Goal: Navigation & Orientation: Find specific page/section

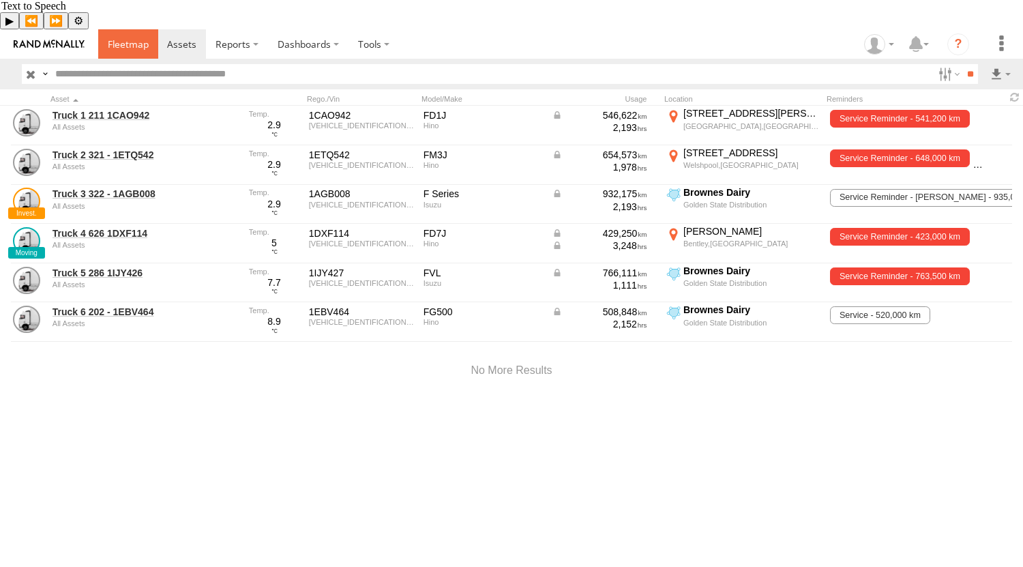
click at [128, 38] on span at bounding box center [128, 44] width 41 height 13
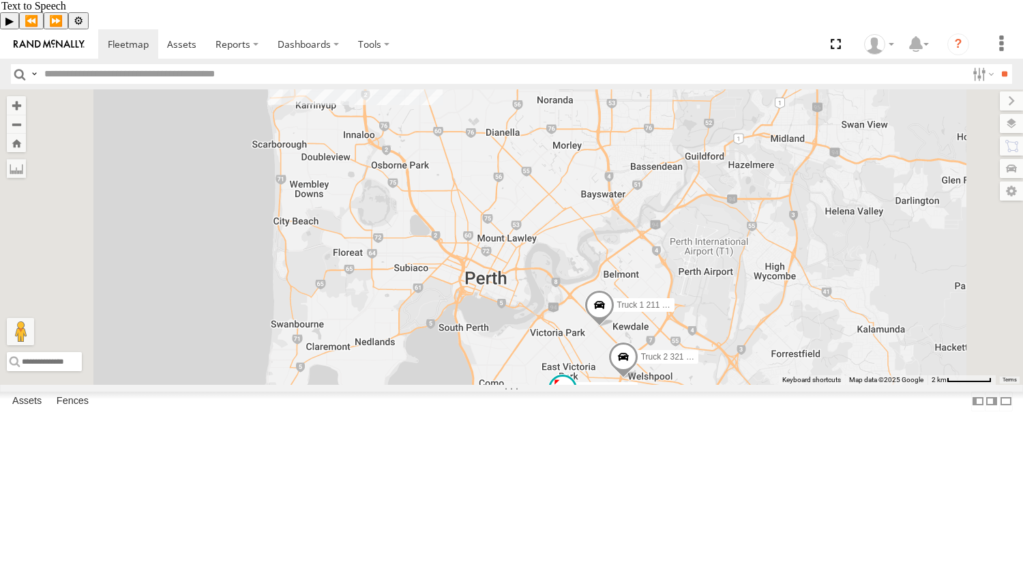
click at [414, 78] on div "3" at bounding box center [400, 63] width 27 height 27
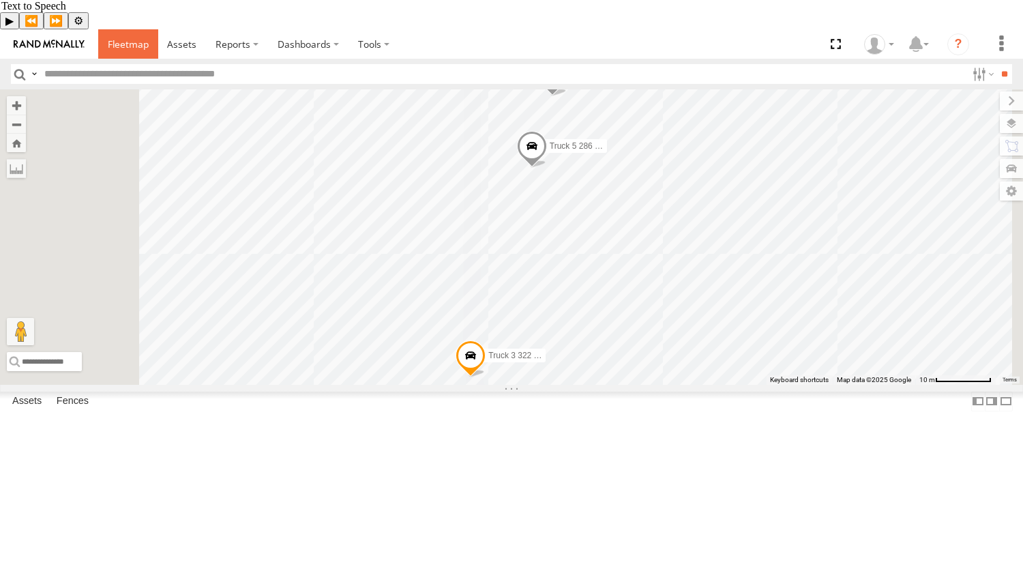
click at [143, 38] on span at bounding box center [128, 44] width 41 height 13
